Goal: Contribute content: Add original content to the website for others to see

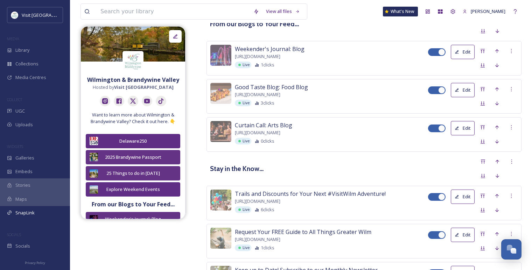
scroll to position [827, 0]
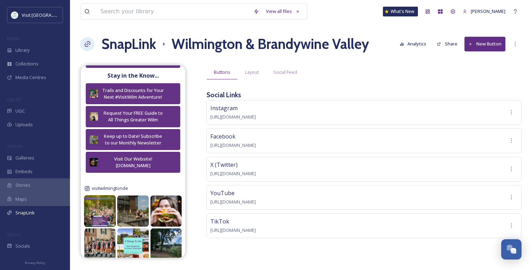
scroll to position [230, 0]
click at [103, 206] on img at bounding box center [100, 211] width 32 height 32
click at [286, 75] on span "Social Feed" at bounding box center [285, 72] width 24 height 7
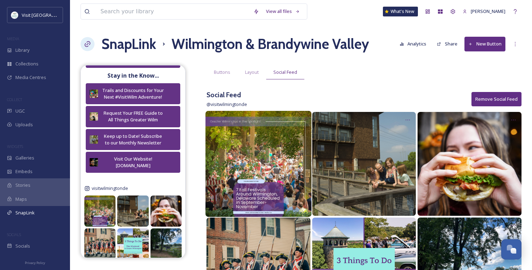
click at [264, 156] on img at bounding box center [258, 164] width 106 height 106
click at [301, 121] on icon at bounding box center [303, 119] width 6 height 6
click at [298, 150] on span "Edit Post" at bounding box center [294, 148] width 19 height 7
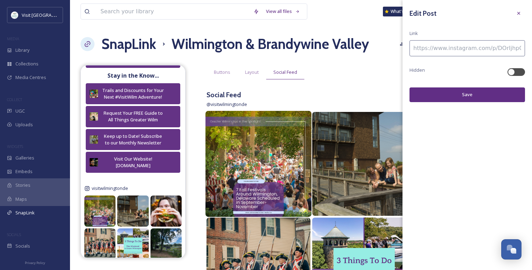
click at [454, 53] on input at bounding box center [466, 48] width 115 height 16
paste input "https://www.travelawaits.com/3015229/fall-festivals-around-wilmington-delaware-…"
type input "https://www.travelawaits.com/3015229/fall-festivals-around-wilmington-delaware-…"
click at [461, 94] on button "Save" at bounding box center [466, 94] width 115 height 14
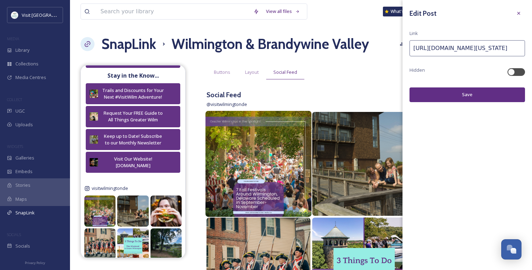
scroll to position [0, 0]
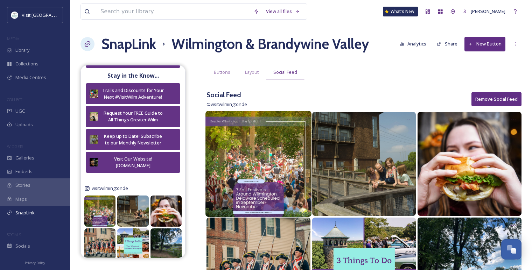
click at [250, 76] on div "Layout" at bounding box center [252, 72] width 28 height 14
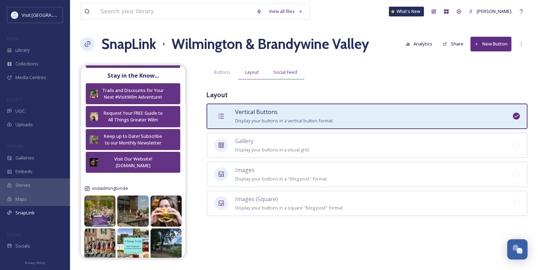
click at [287, 76] on div "Social Feed" at bounding box center [285, 72] width 38 height 14
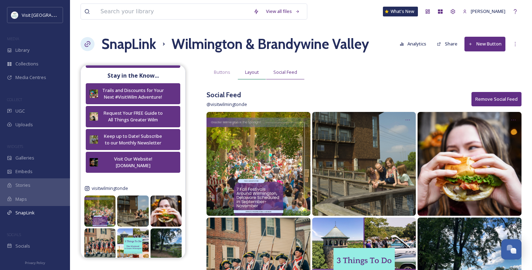
click at [250, 74] on span "Layout" at bounding box center [252, 72] width 14 height 7
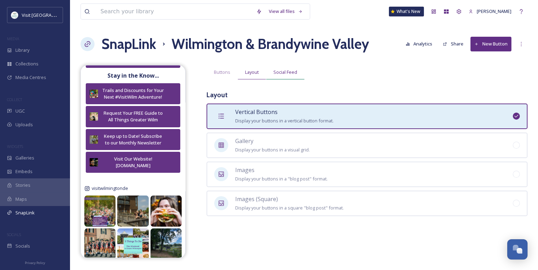
click at [294, 71] on span "Social Feed" at bounding box center [285, 72] width 24 height 7
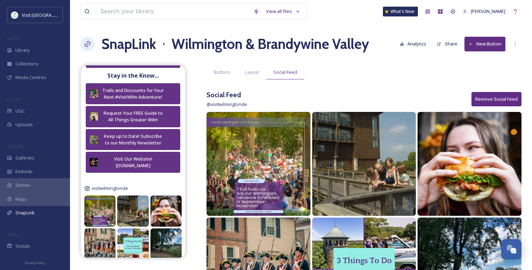
click at [433, 95] on div "Social Feed @ visitwilmingtonde Remove Social Feed" at bounding box center [363, 99] width 315 height 19
click at [517, 44] on icon at bounding box center [515, 44] width 6 height 6
click at [406, 68] on div "Buttons Layout Social Feed" at bounding box center [363, 72] width 315 height 14
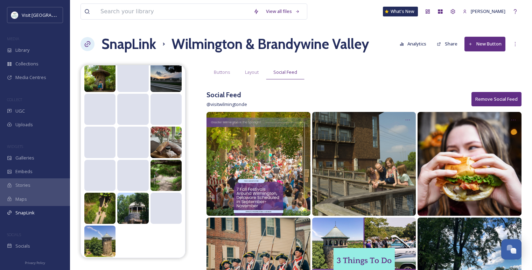
click at [411, 41] on button "Analytics" at bounding box center [413, 44] width 34 height 14
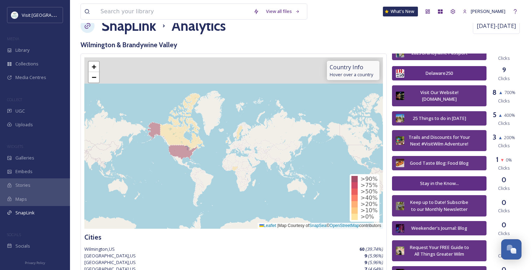
scroll to position [18, 0]
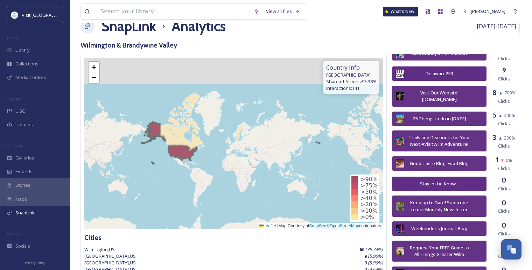
click at [185, 155] on icon at bounding box center [230, 143] width 179 height 42
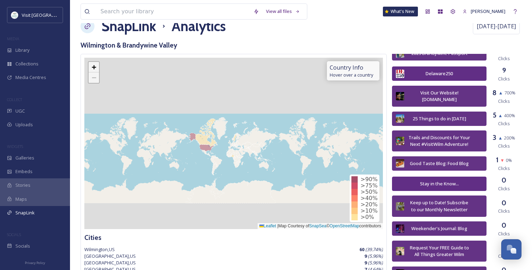
click at [94, 71] on link "+" at bounding box center [94, 67] width 10 height 10
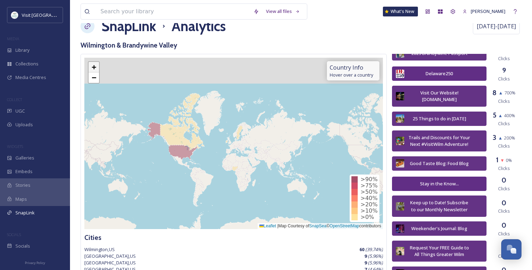
click at [94, 71] on link "+" at bounding box center [94, 67] width 10 height 10
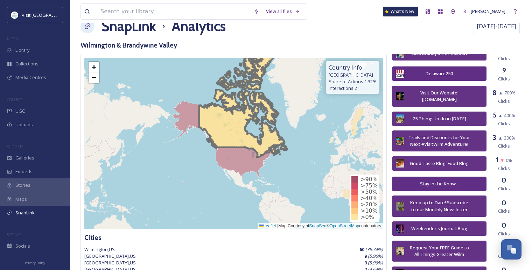
drag, startPoint x: 111, startPoint y: 146, endPoint x: 219, endPoint y: 146, distance: 108.5
click at [219, 146] on icon at bounding box center [243, 100] width 88 height 114
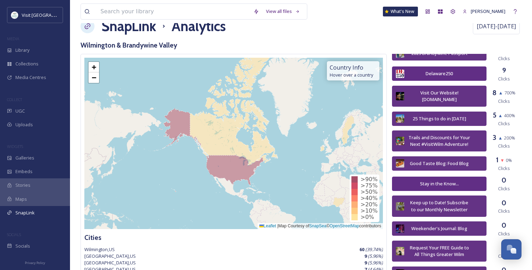
drag, startPoint x: 190, startPoint y: 165, endPoint x: 290, endPoint y: 174, distance: 100.4
click at [290, 174] on div "+ − Leaflet | Map Courtesy of SnapSea © OpenStreetMap contributors" at bounding box center [233, 143] width 299 height 171
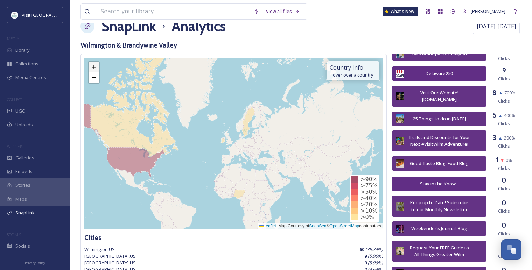
click at [93, 66] on span "+" at bounding box center [94, 67] width 5 height 9
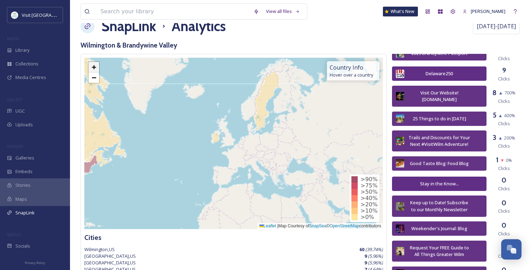
click at [93, 66] on span "+" at bounding box center [94, 67] width 5 height 9
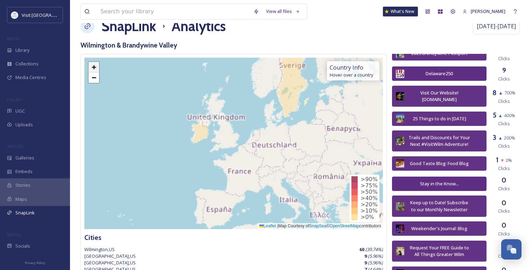
click at [93, 66] on span "+" at bounding box center [94, 67] width 5 height 9
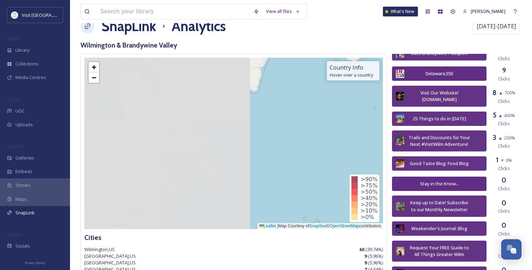
drag, startPoint x: 130, startPoint y: 144, endPoint x: 356, endPoint y: 148, distance: 226.1
click at [356, 148] on div "+ − Leaflet | Map Courtesy of SnapSea © OpenStreetMap contributors" at bounding box center [233, 143] width 299 height 171
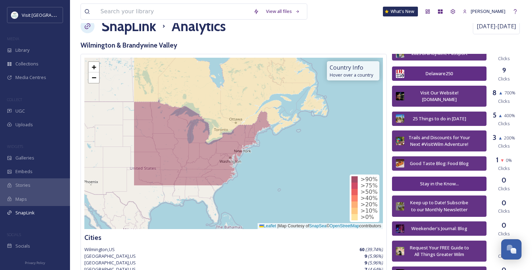
drag, startPoint x: 212, startPoint y: 175, endPoint x: 290, endPoint y: 114, distance: 99.7
click at [290, 114] on div "+ − Leaflet | Map Courtesy of SnapSea © OpenStreetMap contributors" at bounding box center [233, 143] width 299 height 171
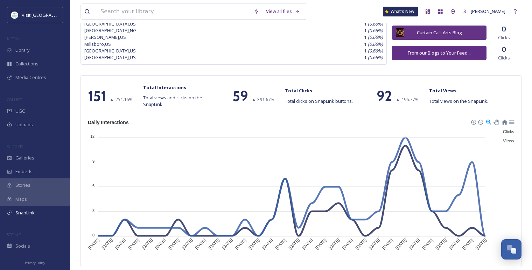
scroll to position [0, 0]
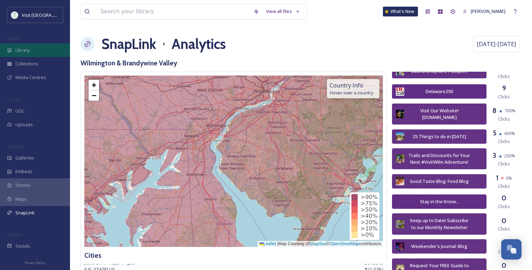
click at [19, 50] on span "Library" at bounding box center [22, 50] width 14 height 7
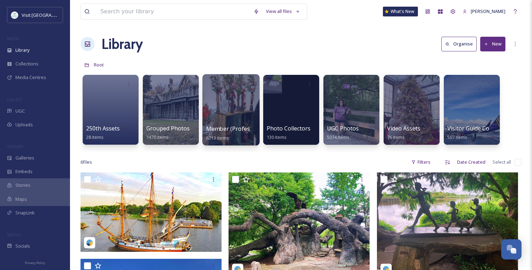
click at [241, 123] on div at bounding box center [230, 109] width 57 height 71
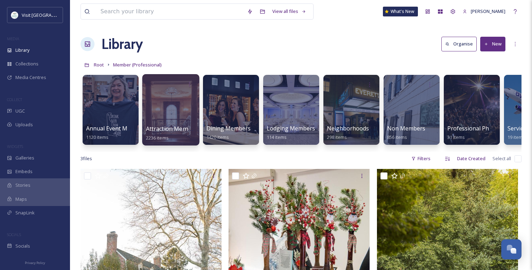
click at [188, 95] on div at bounding box center [170, 109] width 57 height 71
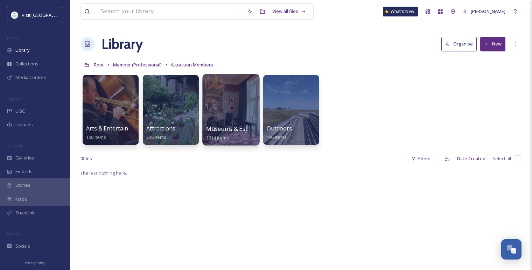
click at [225, 111] on div at bounding box center [230, 109] width 57 height 71
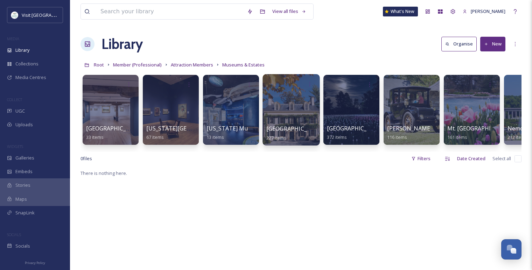
click at [295, 106] on div at bounding box center [290, 109] width 57 height 71
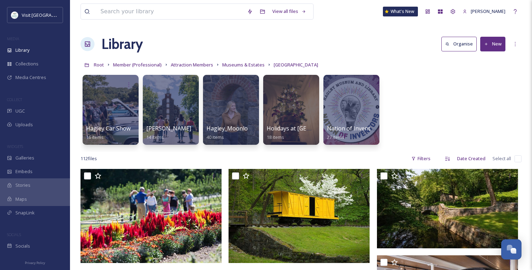
click at [486, 43] on icon at bounding box center [486, 44] width 5 height 5
click at [478, 81] on div "Folder" at bounding box center [485, 88] width 40 height 14
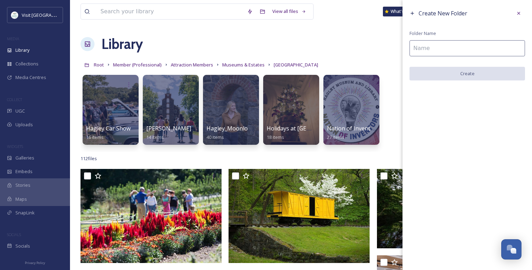
click at [434, 51] on input at bounding box center [466, 48] width 115 height 16
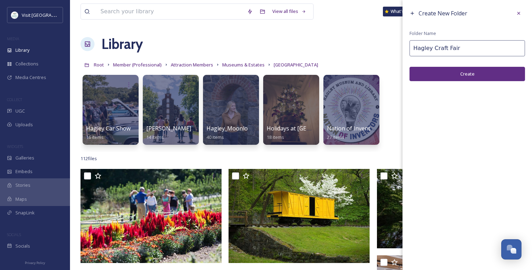
type input "Hagley Craft Fair"
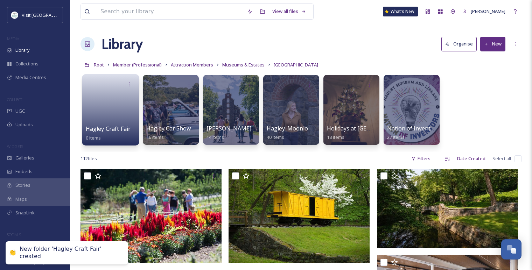
click at [117, 113] on link at bounding box center [111, 108] width 50 height 34
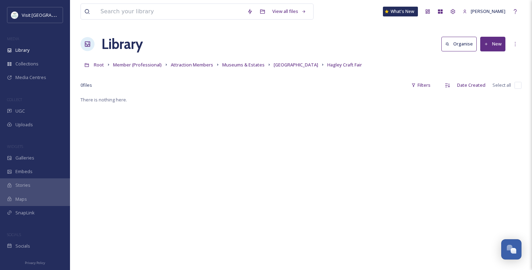
click at [488, 45] on icon at bounding box center [486, 44] width 5 height 5
click at [487, 61] on span "File Upload" at bounding box center [489, 60] width 23 height 7
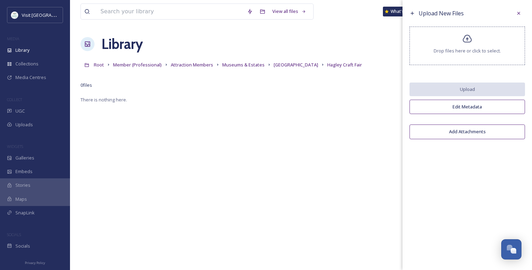
click at [468, 55] on div "Drop files here or click to select." at bounding box center [466, 46] width 115 height 38
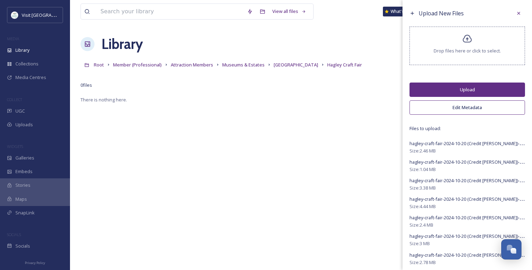
click at [456, 106] on button "Edit Metadata" at bounding box center [466, 107] width 115 height 14
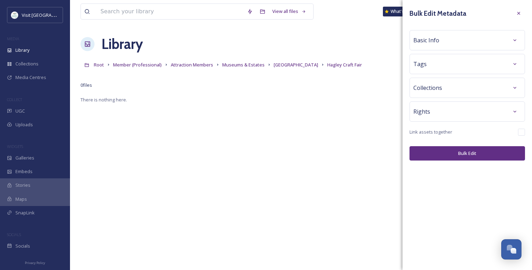
click at [447, 94] on div "Collections" at bounding box center [466, 88] width 115 height 20
click at [447, 110] on div "Rights" at bounding box center [467, 111] width 108 height 13
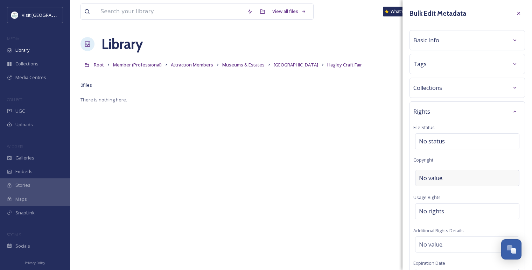
click at [430, 178] on span "No value." at bounding box center [431, 178] width 24 height 8
type input "Becca Mathias"
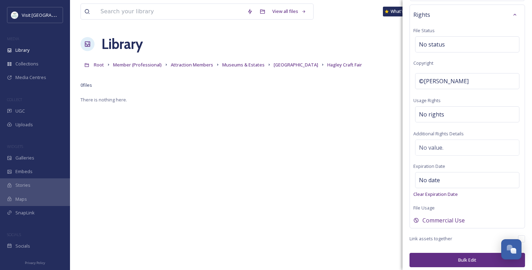
scroll to position [100, 0]
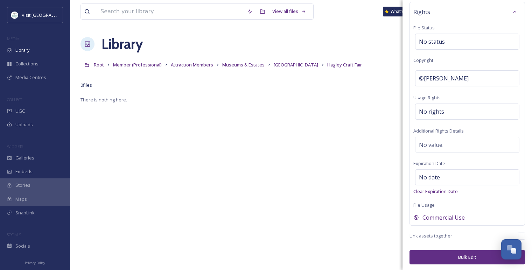
click at [455, 258] on button "Bulk Edit" at bounding box center [466, 257] width 115 height 14
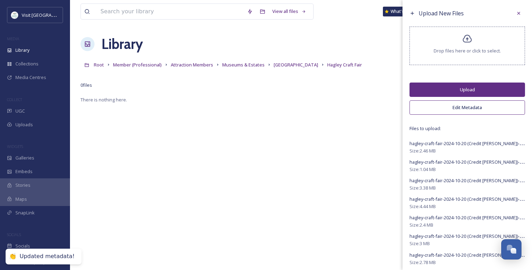
click at [452, 91] on button "Upload" at bounding box center [466, 90] width 115 height 14
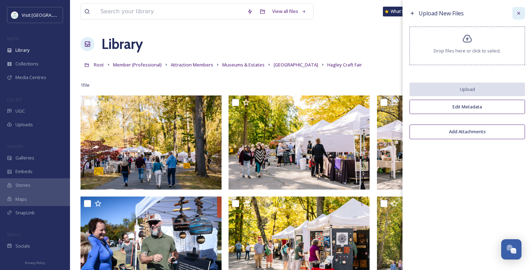
click at [516, 19] on div at bounding box center [518, 13] width 13 height 13
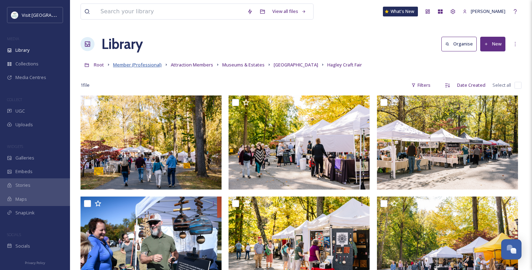
click at [119, 67] on span "Member (Professional)" at bounding box center [137, 65] width 49 height 6
